Goal: Task Accomplishment & Management: Manage account settings

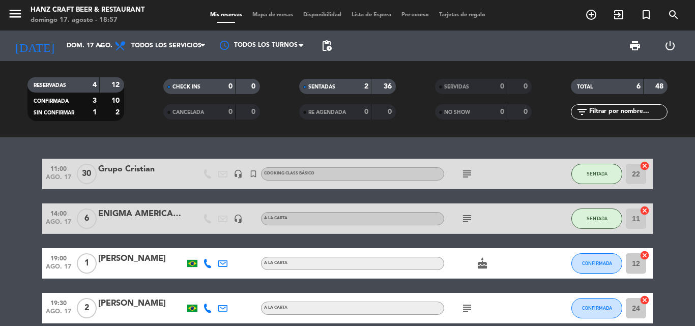
click at [683, 211] on bookings-row "11:00 [DATE] Grupo Cristian headset_mic turned_in_not Cooking class básico subj…" at bounding box center [347, 286] width 695 height 255
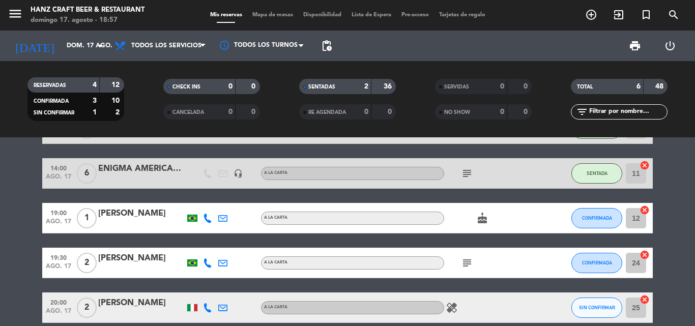
scroll to position [61, 0]
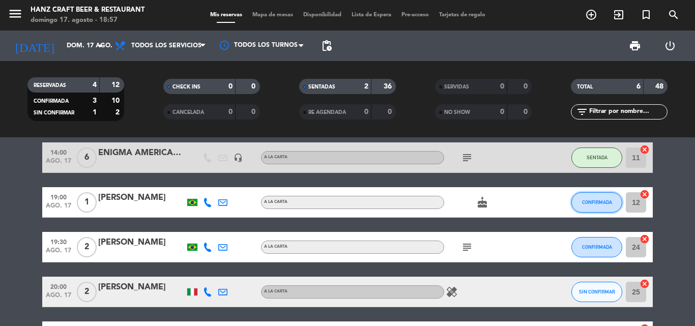
click at [605, 194] on button "CONFIRMADA" at bounding box center [597, 202] width 51 height 20
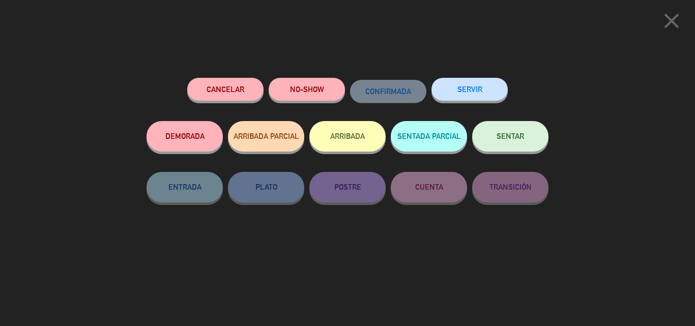
click at [486, 136] on button "SENTAR" at bounding box center [510, 136] width 76 height 31
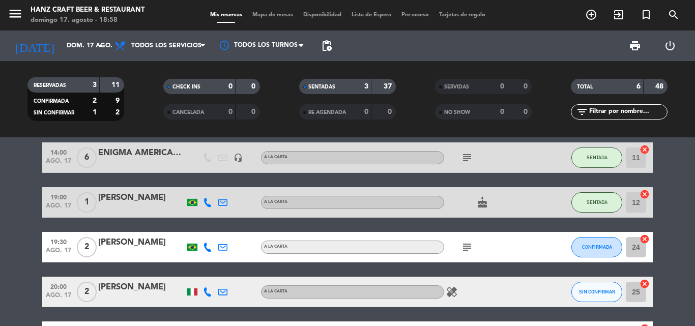
click at [481, 203] on icon "cake" at bounding box center [482, 203] width 12 height 12
click at [679, 229] on bookings-row "11:00 [DATE] Grupo Cristian headset_mic turned_in_not Cooking class básico subj…" at bounding box center [347, 225] width 695 height 255
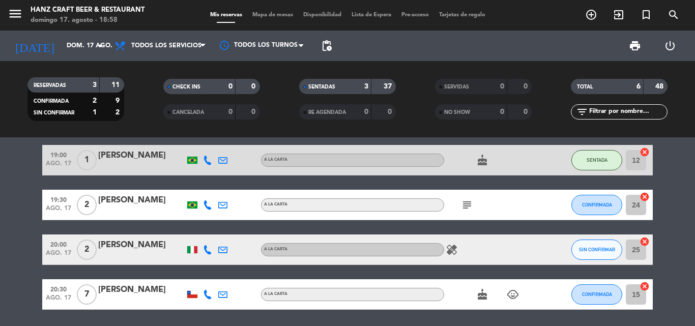
scroll to position [102, 0]
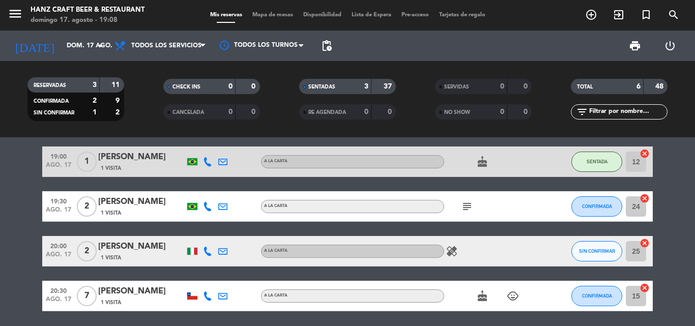
click at [488, 166] on icon "cake" at bounding box center [482, 162] width 12 height 12
click at [678, 204] on bookings-row "11:00 [DATE] Grupo Cristian 1 Visita headset_mic turned_in_not Cooking class bá…" at bounding box center [347, 184] width 695 height 255
click at [455, 251] on icon "healing" at bounding box center [452, 251] width 12 height 12
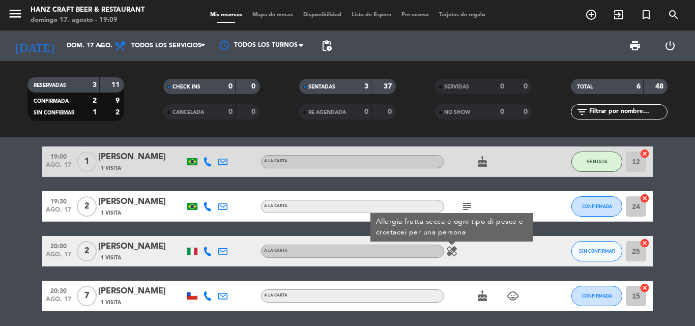
click at [686, 174] on bookings-row "11:00 [DATE] Grupo Cristian 1 Visita headset_mic turned_in_not Cooking class bá…" at bounding box center [347, 184] width 695 height 255
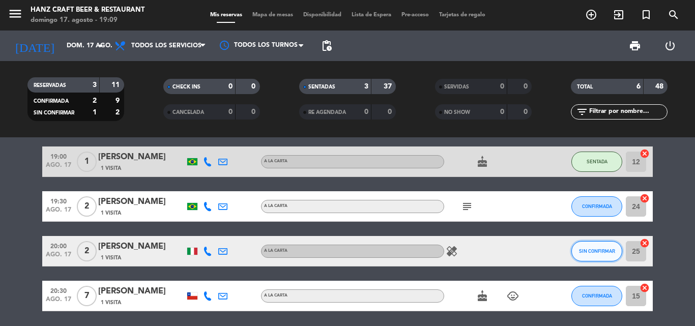
click at [601, 249] on span "SIN CONFIRMAR" at bounding box center [597, 251] width 36 height 6
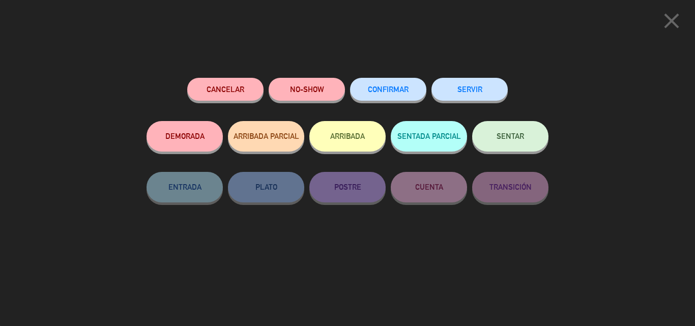
click at [385, 93] on span "CONFIRMAR" at bounding box center [388, 89] width 41 height 9
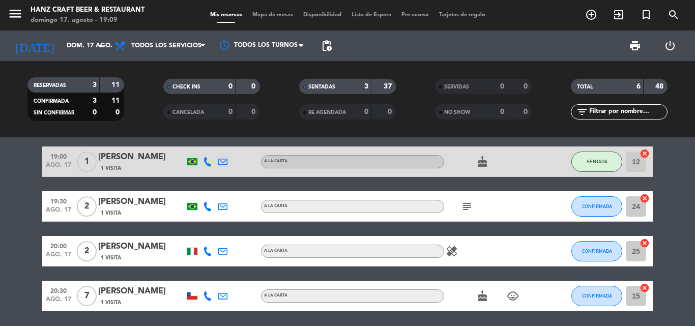
click at [456, 251] on icon "healing" at bounding box center [452, 251] width 12 height 12
